Goal: Information Seeking & Learning: Learn about a topic

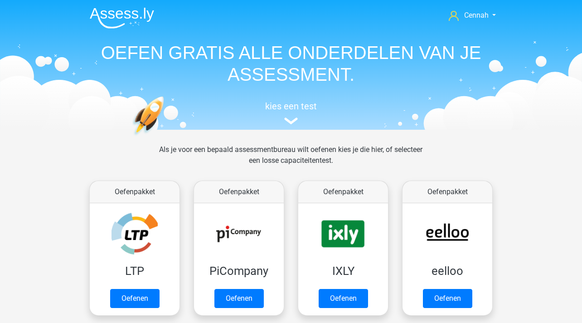
scroll to position [53, 0]
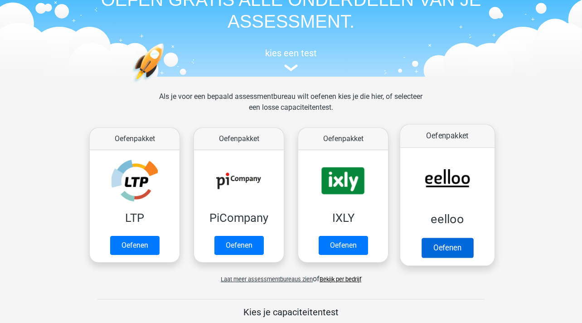
click at [456, 244] on link "Oefenen" at bounding box center [447, 247] width 52 height 20
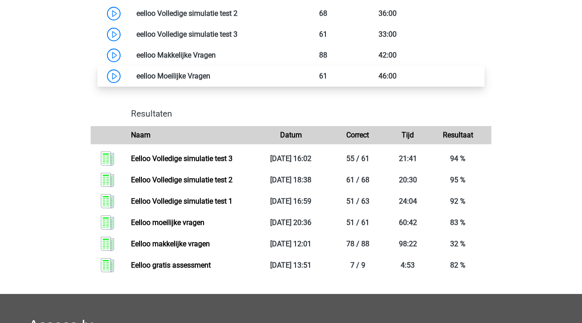
scroll to position [646, 0]
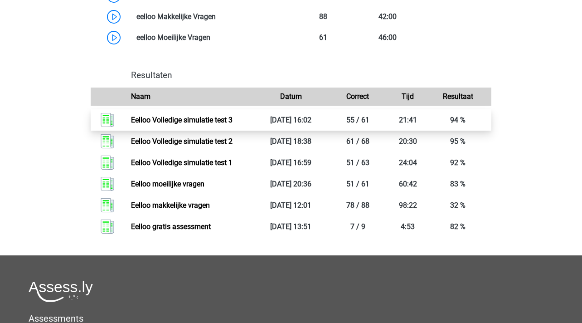
click at [232, 124] on link "Eelloo Volledige simulatie test 3" at bounding box center [181, 120] width 101 height 9
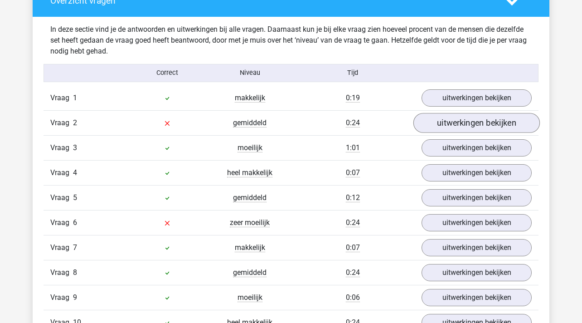
scroll to position [738, 0]
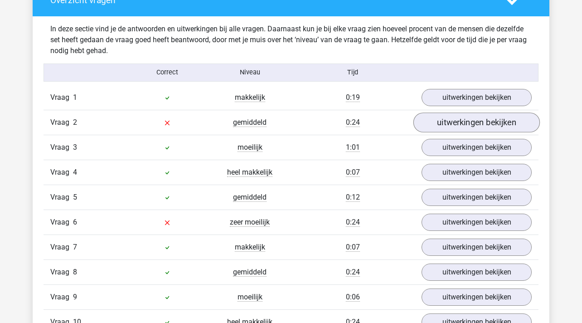
click at [464, 126] on link "uitwerkingen bekijken" at bounding box center [476, 122] width 126 height 20
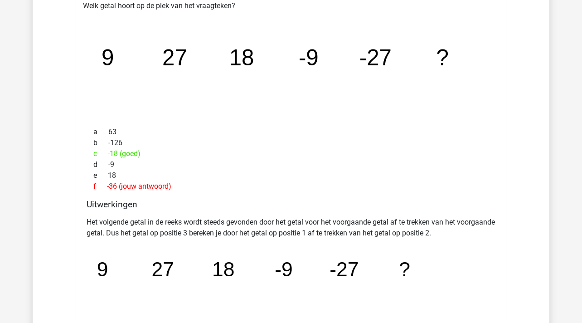
scroll to position [881, 0]
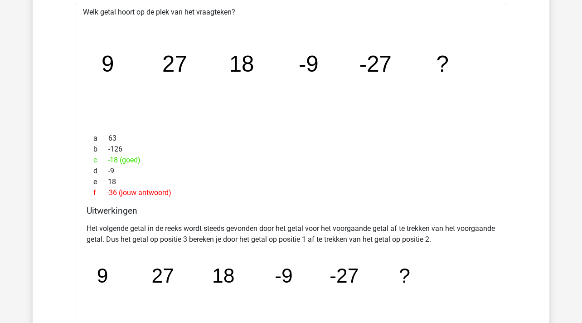
click at [116, 159] on div "c -18 (goed)" at bounding box center [291, 160] width 409 height 11
click at [140, 159] on div "c -18 (goed)" at bounding box center [291, 160] width 409 height 11
click at [107, 159] on span "c" at bounding box center [100, 160] width 14 height 11
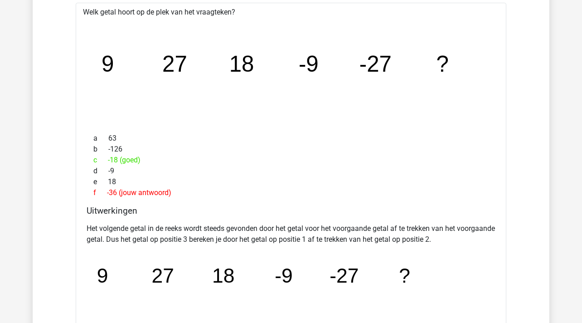
click at [115, 159] on div "c -18 (goed)" at bounding box center [291, 160] width 409 height 11
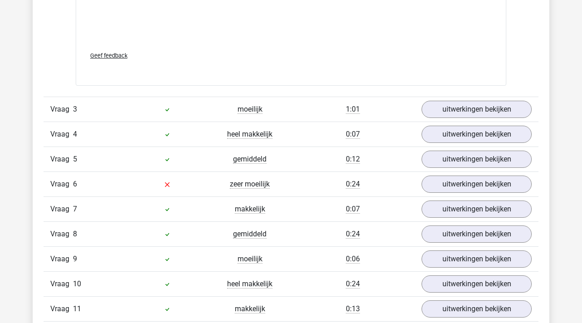
scroll to position [1183, 0]
click at [454, 105] on link "uitwerkingen bekijken" at bounding box center [476, 109] width 126 height 20
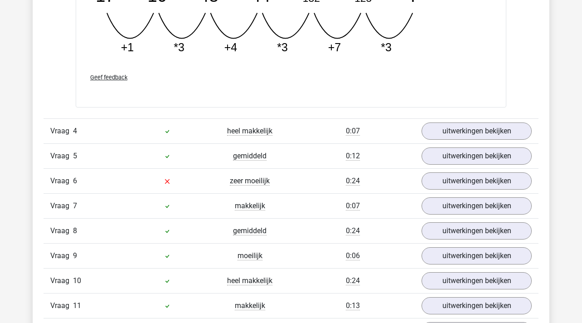
scroll to position [1613, 0]
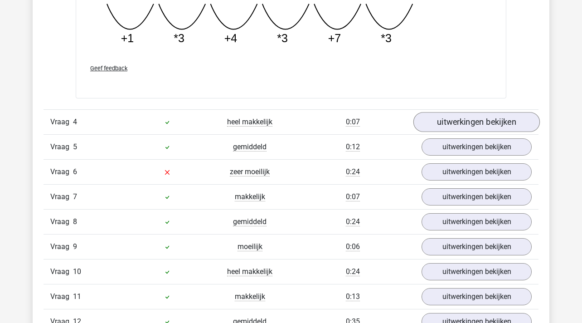
click at [452, 120] on link "uitwerkingen bekijken" at bounding box center [476, 122] width 126 height 20
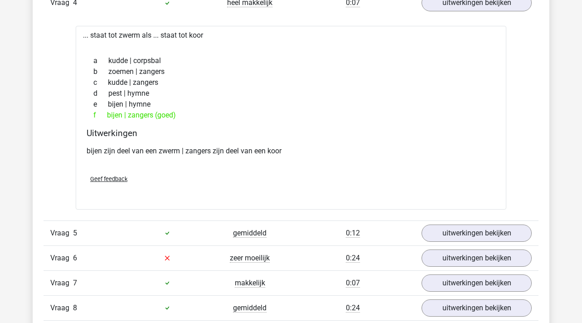
scroll to position [1733, 0]
click at [455, 232] on link "uitwerkingen bekijken" at bounding box center [476, 232] width 126 height 20
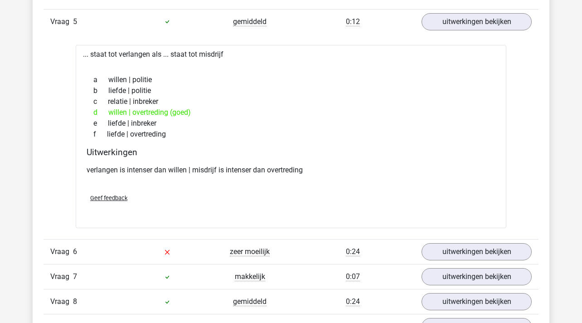
scroll to position [1968, 0]
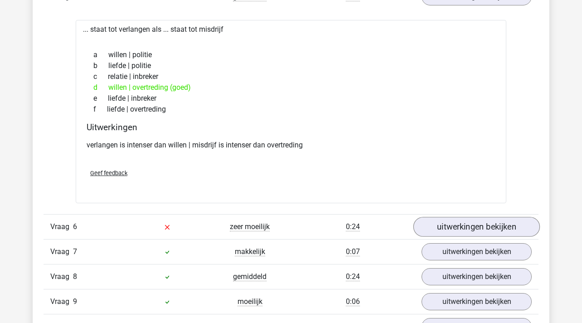
click at [432, 230] on link "uitwerkingen bekijken" at bounding box center [476, 227] width 126 height 20
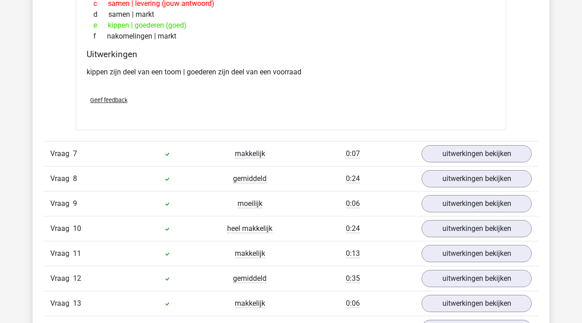
scroll to position [2281, 0]
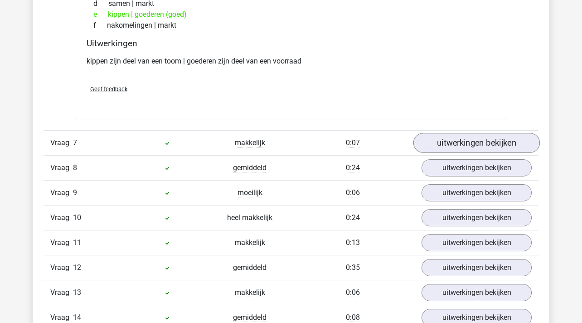
click at [492, 144] on link "uitwerkingen bekijken" at bounding box center [476, 143] width 126 height 20
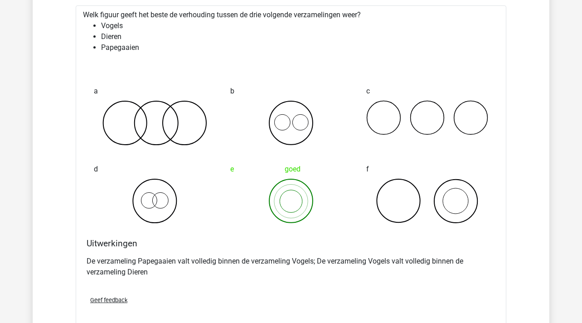
scroll to position [2411, 0]
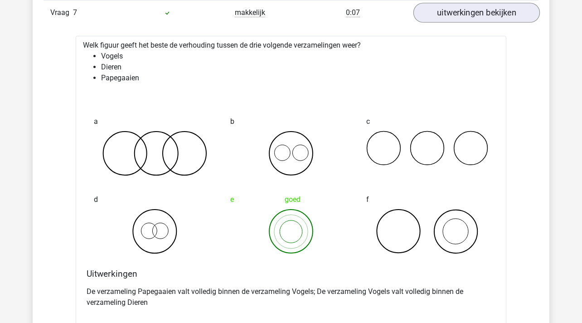
click at [460, 14] on link "uitwerkingen bekijken" at bounding box center [476, 13] width 126 height 20
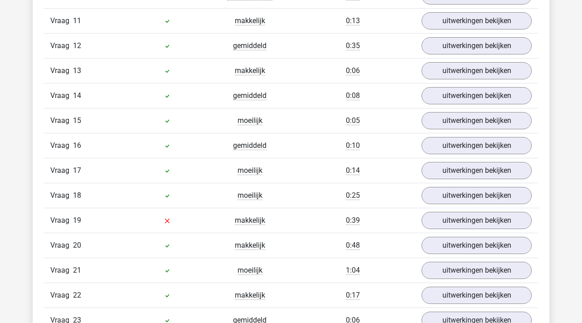
scroll to position [2472, 0]
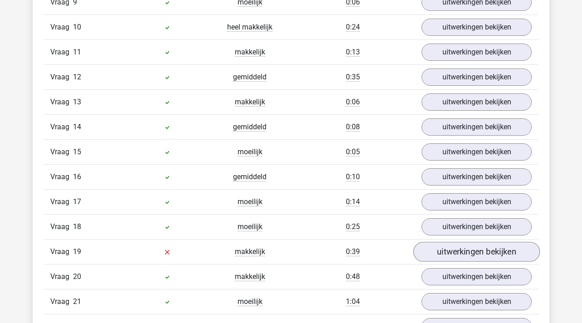
click at [491, 246] on link "uitwerkingen bekijken" at bounding box center [476, 251] width 126 height 20
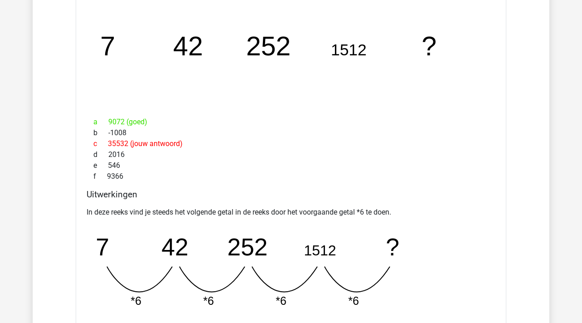
scroll to position [2758, 0]
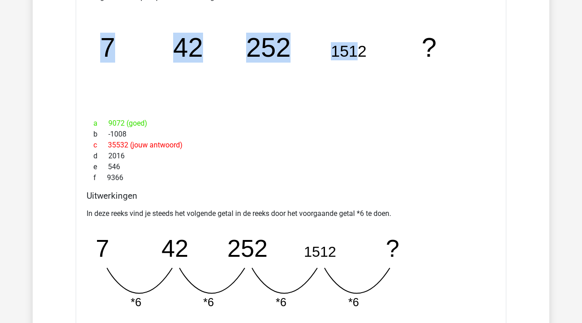
drag, startPoint x: 367, startPoint y: 51, endPoint x: 360, endPoint y: 51, distance: 7.3
click at [360, 51] on icon "image/svg+xml 7 42 252 1512 ?" at bounding box center [290, 56] width 401 height 101
click at [360, 51] on tspan "1512" at bounding box center [349, 51] width 36 height 18
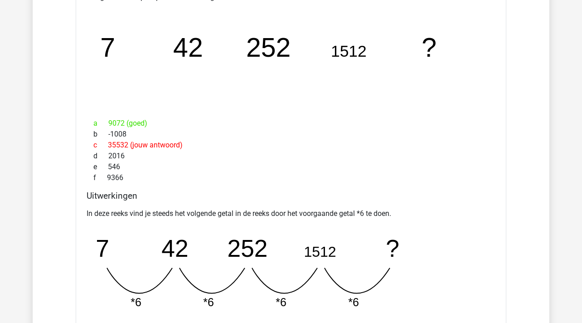
click at [128, 146] on div "c 35532 (jouw antwoord)" at bounding box center [291, 145] width 409 height 11
click at [121, 145] on div "c 35532 (jouw antwoord)" at bounding box center [291, 145] width 409 height 11
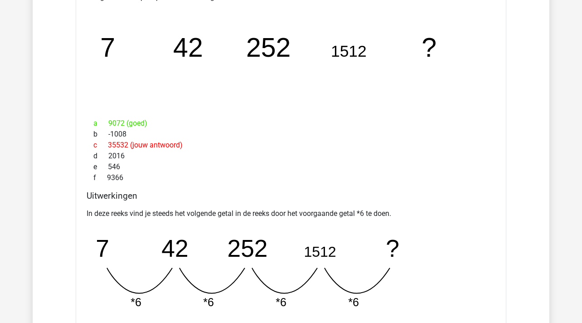
click at [160, 156] on div "d 2016" at bounding box center [291, 155] width 409 height 11
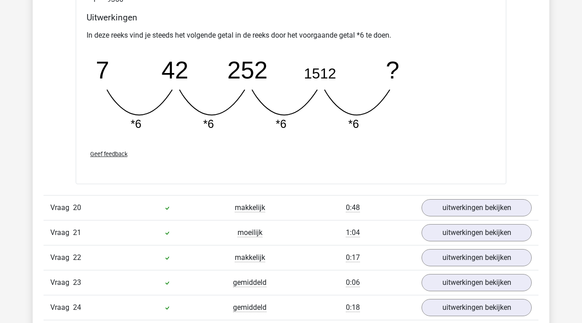
scroll to position [2893, 0]
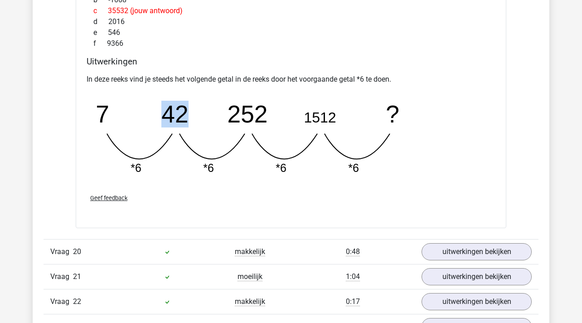
drag, startPoint x: 184, startPoint y: 116, endPoint x: 162, endPoint y: 116, distance: 22.2
click at [163, 116] on tspan "42" at bounding box center [174, 113] width 27 height 27
click at [162, 116] on tspan "42" at bounding box center [174, 113] width 27 height 27
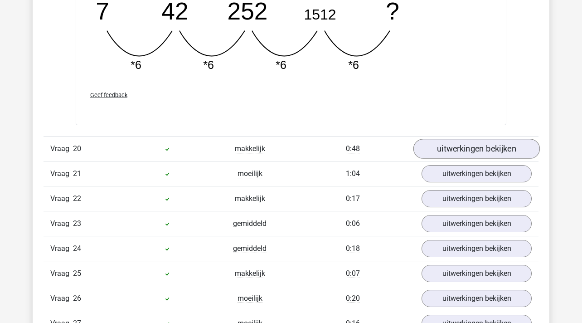
scroll to position [3036, 0]
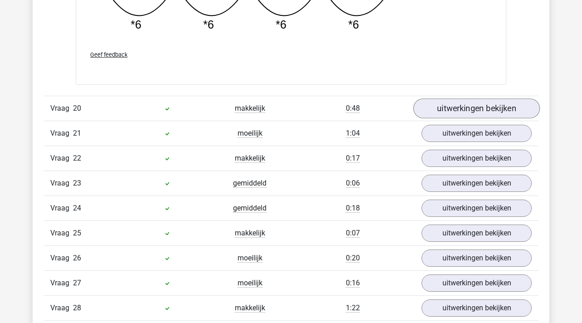
click at [483, 101] on link "uitwerkingen bekijken" at bounding box center [476, 108] width 126 height 20
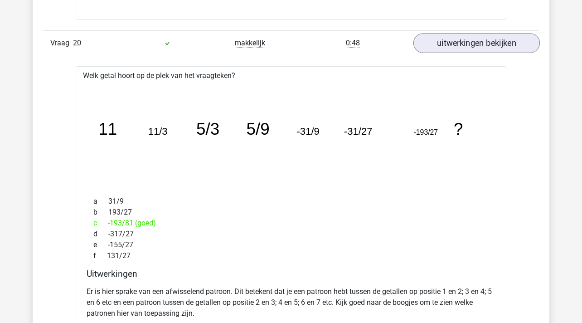
scroll to position [3113, 0]
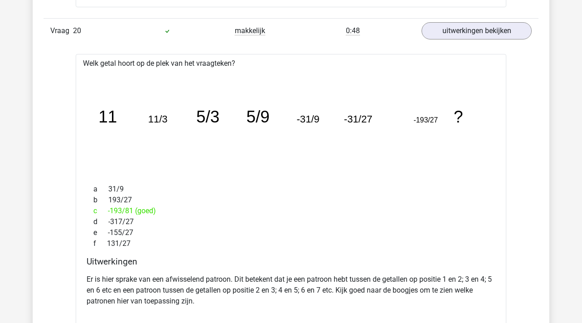
click at [474, 42] on div "Vraag 20 makkelijk 0:48 uitwerkingen bekijken" at bounding box center [290, 30] width 495 height 25
click at [474, 39] on link "uitwerkingen bekijken" at bounding box center [476, 31] width 126 height 20
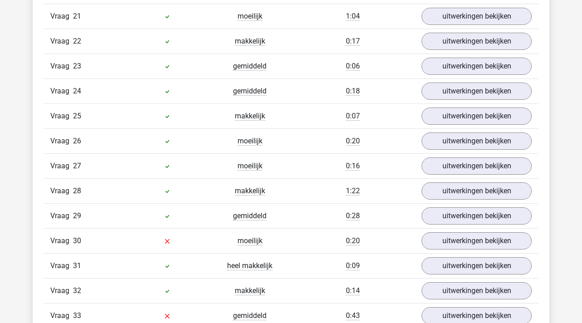
scroll to position [3153, 0]
click at [463, 135] on link "uitwerkingen bekijken" at bounding box center [476, 140] width 126 height 20
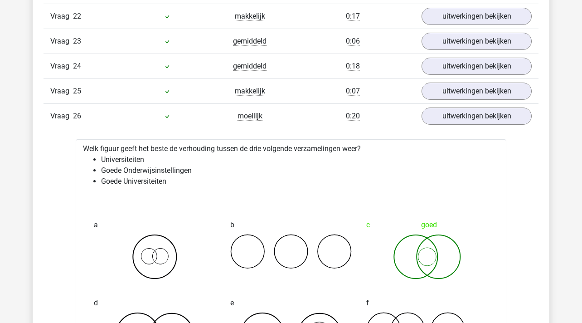
scroll to position [3181, 0]
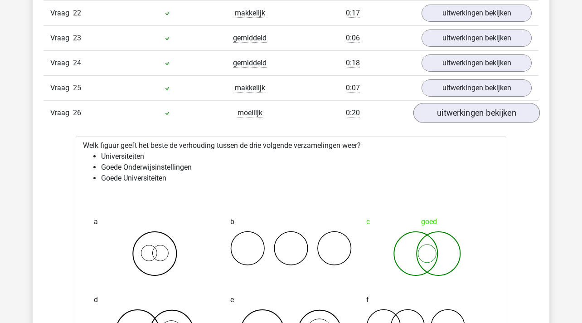
click at [475, 104] on link "uitwerkingen bekijken" at bounding box center [476, 113] width 126 height 20
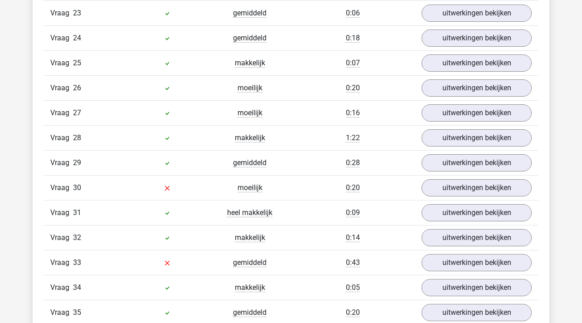
scroll to position [3210, 0]
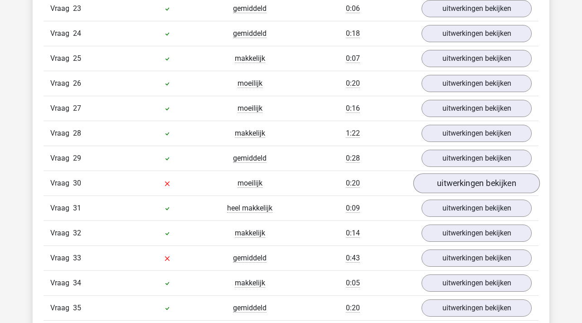
click at [448, 177] on link "uitwerkingen bekijken" at bounding box center [476, 183] width 126 height 20
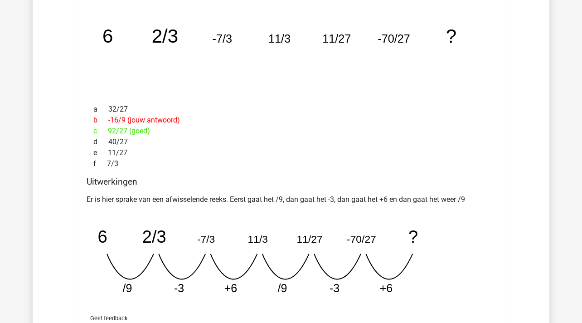
scroll to position [3447, 0]
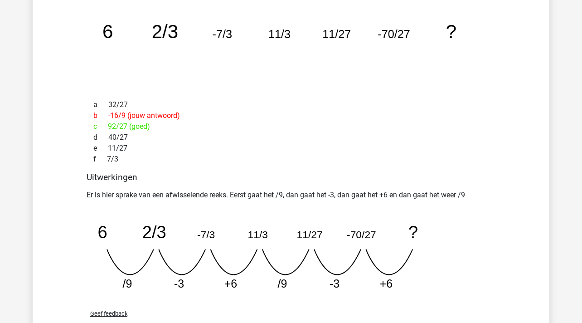
click at [124, 127] on div "c 92/27 (goed)" at bounding box center [291, 126] width 409 height 11
click at [133, 126] on div "c 92/27 (goed)" at bounding box center [291, 126] width 409 height 11
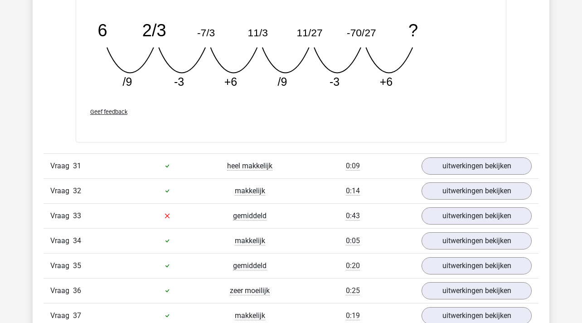
scroll to position [3652, 0]
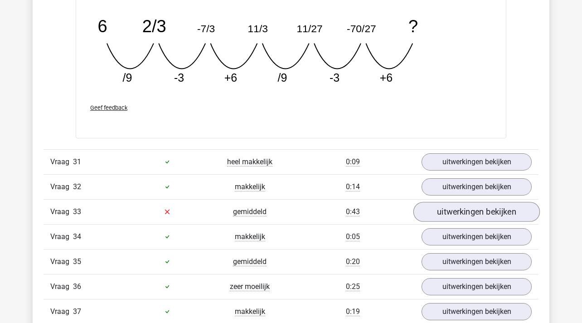
click at [494, 212] on link "uitwerkingen bekijken" at bounding box center [476, 212] width 126 height 20
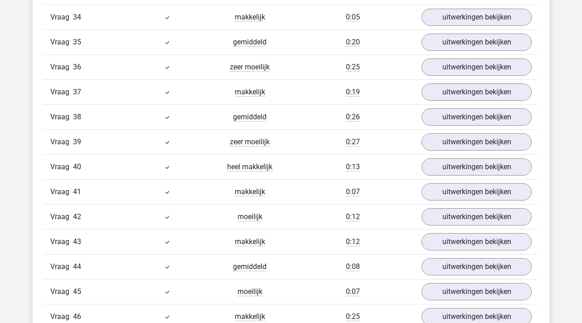
scroll to position [4094, 0]
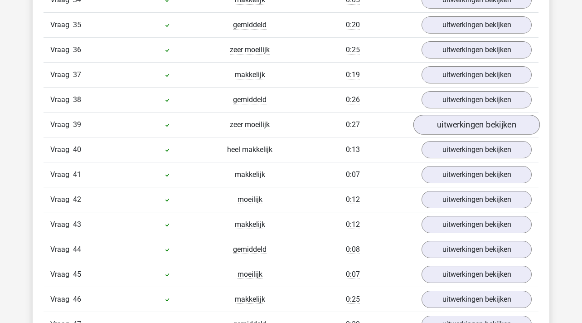
click at [448, 118] on link "uitwerkingen bekijken" at bounding box center [476, 125] width 126 height 20
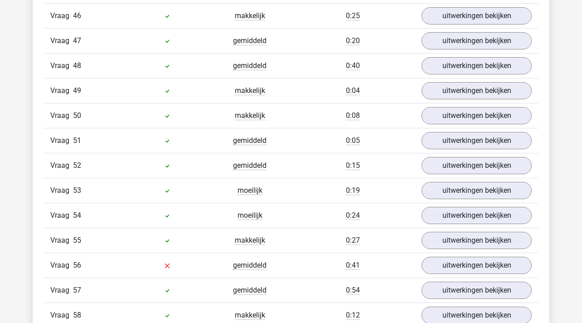
scroll to position [4892, 0]
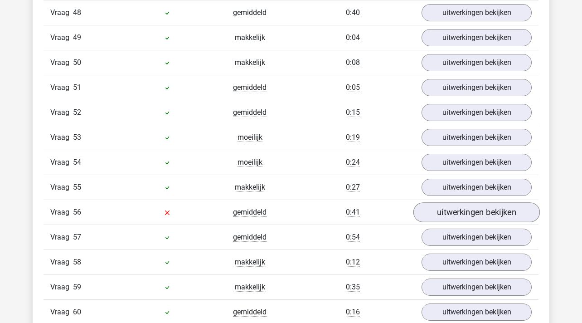
click at [452, 207] on link "uitwerkingen bekijken" at bounding box center [476, 213] width 126 height 20
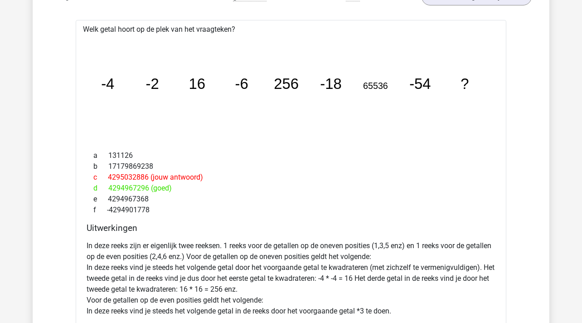
scroll to position [5107, 0]
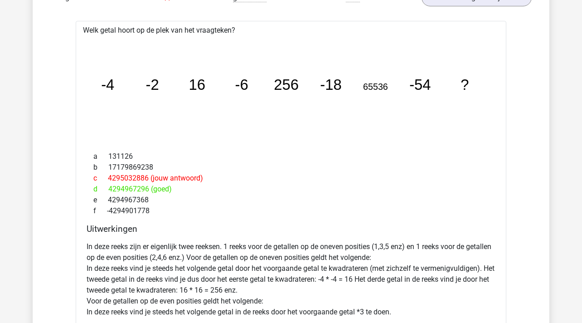
click at [148, 179] on div "c 4295032886 (jouw antwoord)" at bounding box center [291, 178] width 409 height 11
click at [121, 179] on div "c 4295032886 (jouw antwoord)" at bounding box center [291, 178] width 409 height 11
click at [144, 190] on div "d 4294967296 (goed)" at bounding box center [291, 188] width 409 height 11
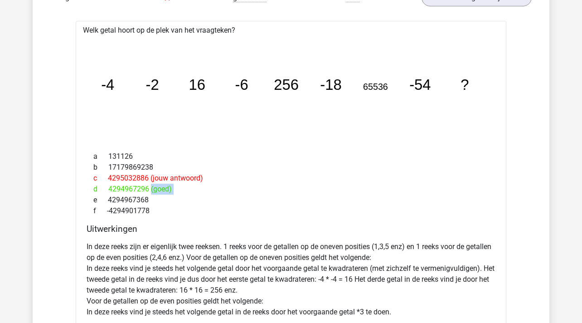
click at [144, 190] on div "d 4294967296 (goed)" at bounding box center [291, 188] width 409 height 11
click at [261, 186] on div "d 4294967296 (goed)" at bounding box center [291, 188] width 409 height 11
click at [186, 198] on div "e 4294967368" at bounding box center [291, 199] width 409 height 11
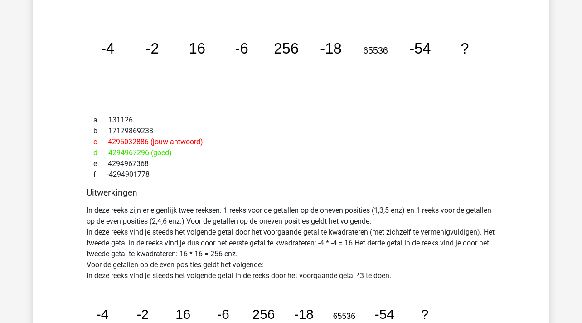
scroll to position [5077, 0]
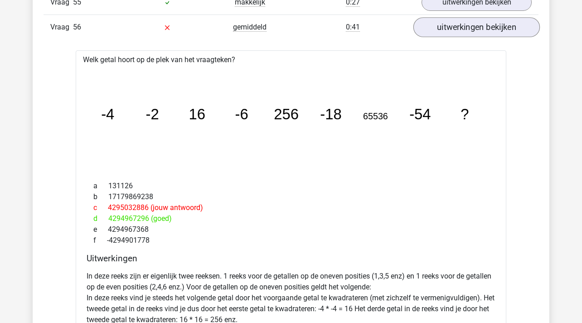
click at [456, 23] on link "uitwerkingen bekijken" at bounding box center [476, 28] width 126 height 20
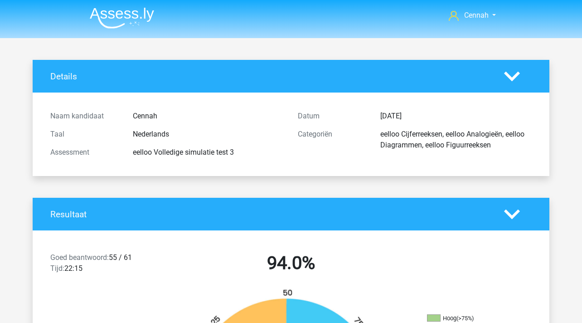
scroll to position [0, 0]
click at [137, 20] on img at bounding box center [122, 17] width 64 height 21
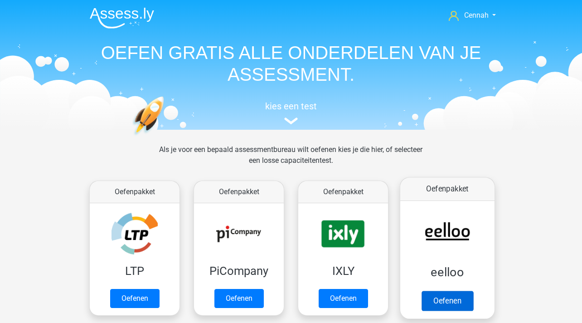
click at [448, 305] on link "Oefenen" at bounding box center [447, 300] width 52 height 20
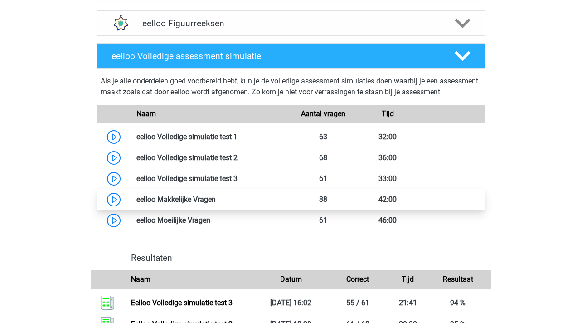
scroll to position [455, 0]
